Goal: Information Seeking & Learning: Learn about a topic

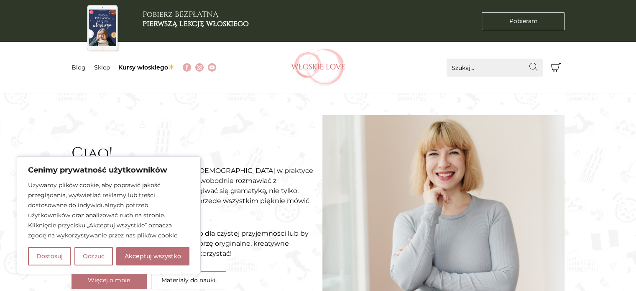
scroll to position [17, 0]
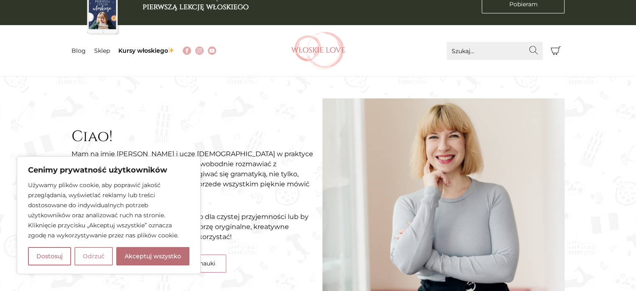
drag, startPoint x: 62, startPoint y: 254, endPoint x: 80, endPoint y: 255, distance: 18.5
click at [80, 255] on div "Dostosuj Odrzuć Akceptuj wszystko" at bounding box center [109, 256] width 162 height 18
click at [80, 255] on button "Odrzuć" at bounding box center [93, 256] width 38 height 18
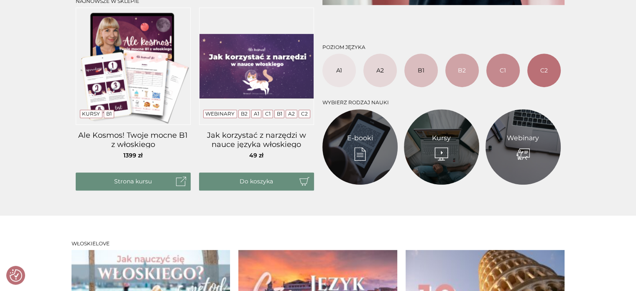
scroll to position [368, 0]
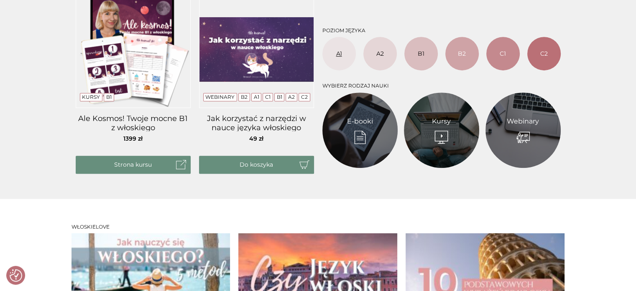
click at [349, 59] on link "A1" at bounding box center [339, 53] width 33 height 33
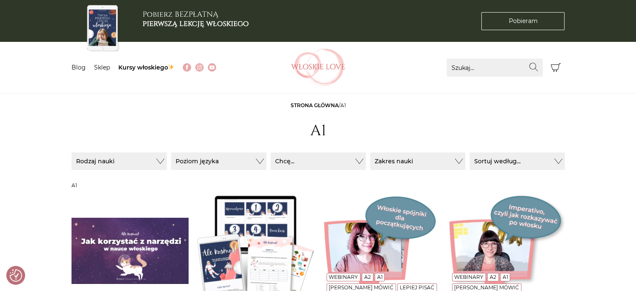
click at [305, 64] on img at bounding box center [318, 68] width 54 height 38
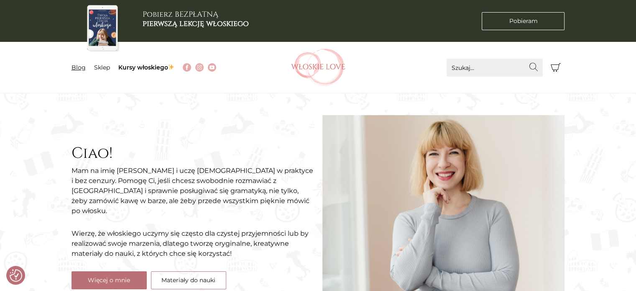
click at [77, 68] on link "Blog" at bounding box center [79, 68] width 14 height 8
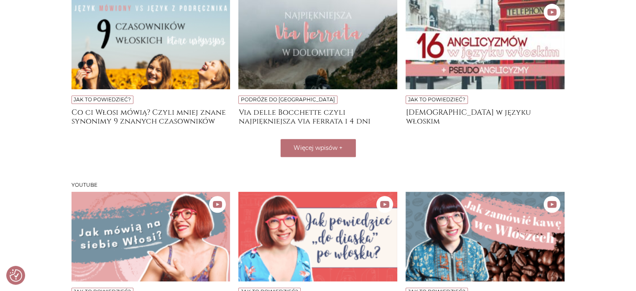
scroll to position [402, 0]
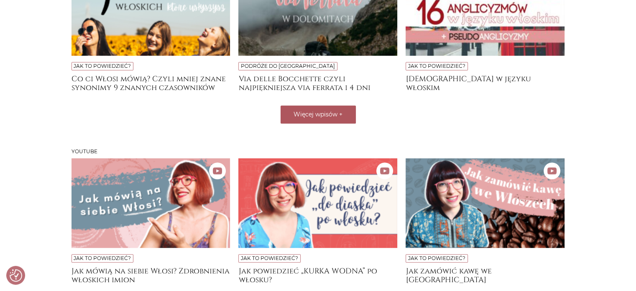
click at [323, 115] on span "Więcej wpisów" at bounding box center [316, 114] width 44 height 8
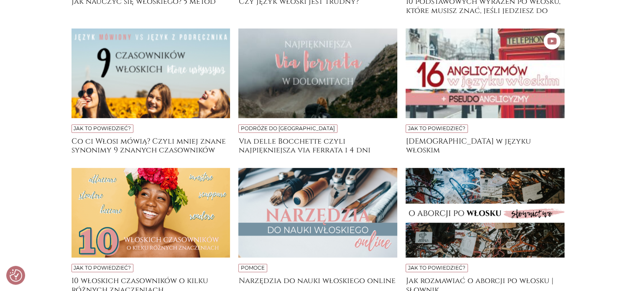
scroll to position [352, 0]
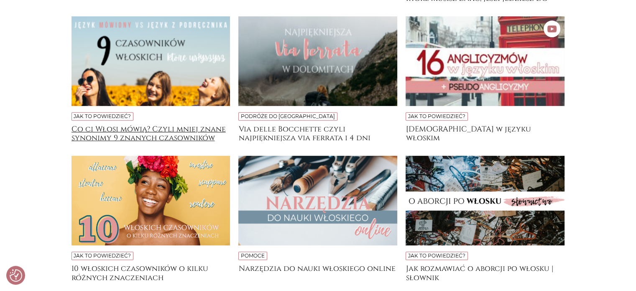
click at [111, 137] on h4 "Co ci Włosi mówią? Czyli mniej znane synonimy 9 znanych czasowników" at bounding box center [151, 133] width 159 height 17
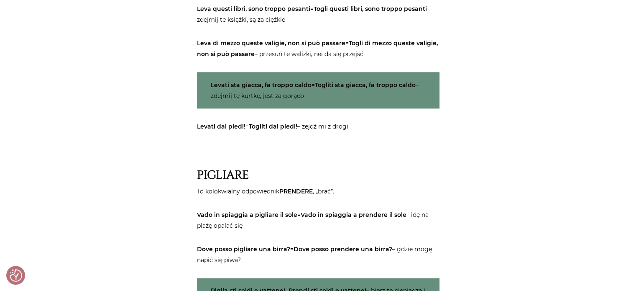
scroll to position [994, 0]
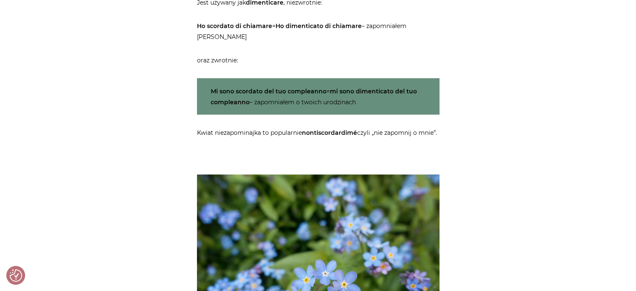
scroll to position [2400, 0]
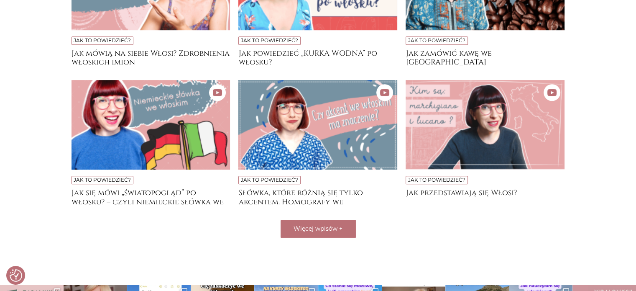
scroll to position [653, 0]
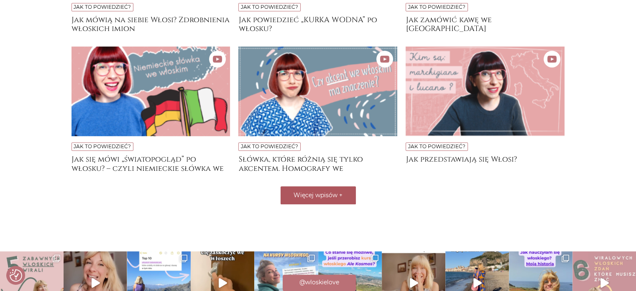
click at [334, 193] on span "Więcej wpisów" at bounding box center [316, 195] width 44 height 8
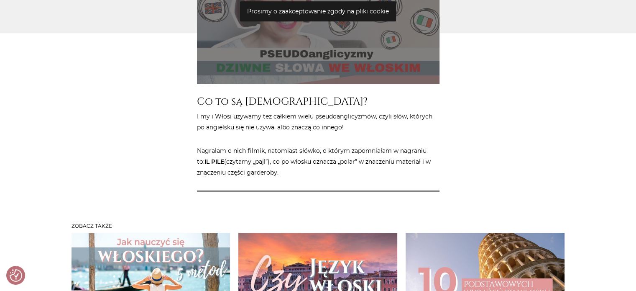
scroll to position [1172, 0]
